Goal: Navigation & Orientation: Find specific page/section

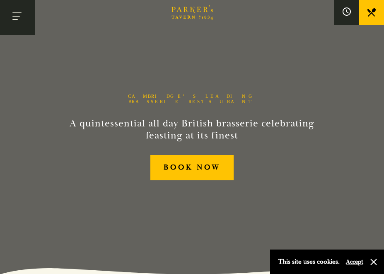
click at [19, 19] on button "Toggle navigation" at bounding box center [17, 17] width 35 height 35
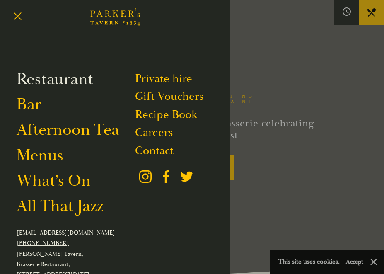
click at [58, 82] on link "Restaurant" at bounding box center [55, 79] width 77 height 21
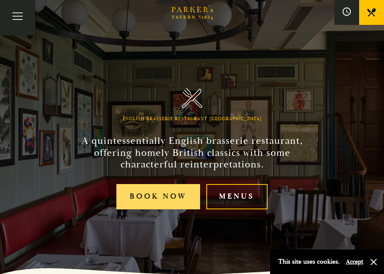
click at [171, 198] on link "Book Now" at bounding box center [157, 196] width 83 height 25
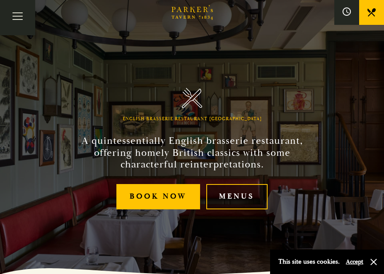
click at [227, 196] on link "Menus" at bounding box center [236, 196] width 61 height 25
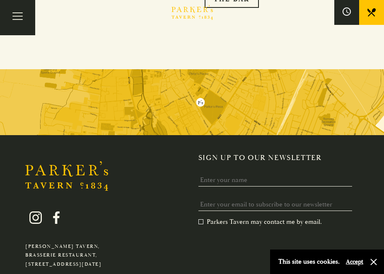
scroll to position [1201, 0]
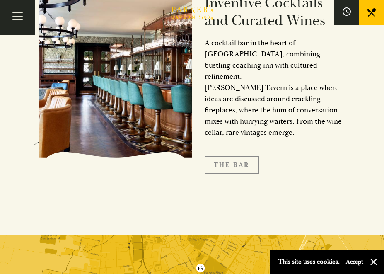
click at [244, 156] on link "The Bar" at bounding box center [232, 164] width 54 height 17
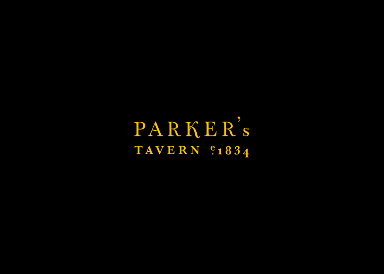
scroll to position [1284, 0]
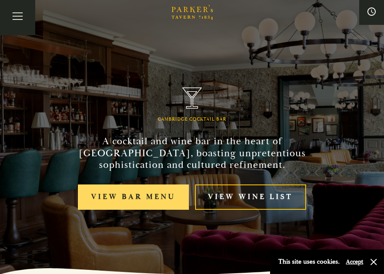
click at [166, 192] on link "View bar menu" at bounding box center [133, 196] width 111 height 25
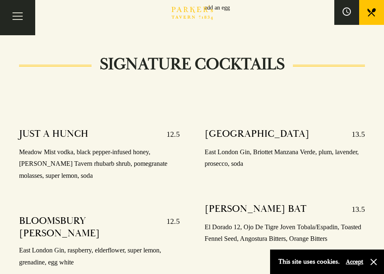
scroll to position [787, 0]
